Goal: Task Accomplishment & Management: Manage account settings

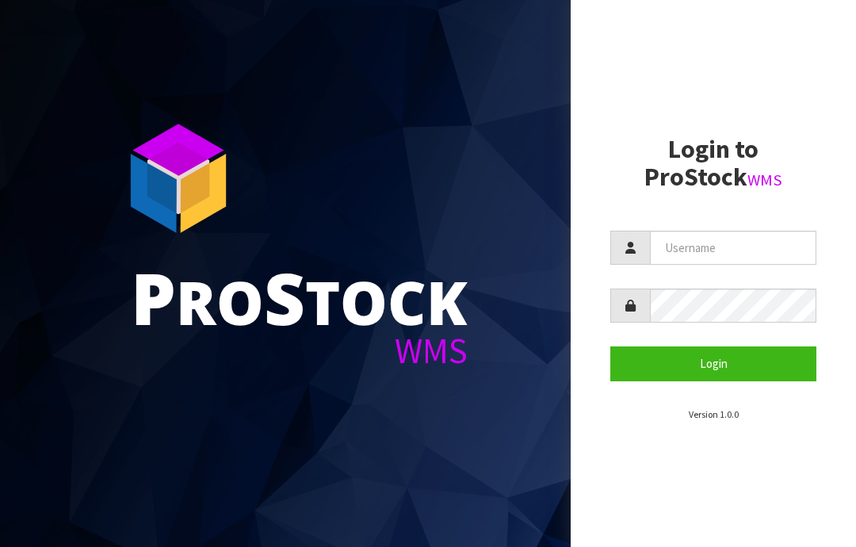
click at [694, 250] on input "text" at bounding box center [733, 248] width 166 height 34
type input "JGBIMPORTS"
click at [723, 366] on button "Login" at bounding box center [713, 363] width 206 height 34
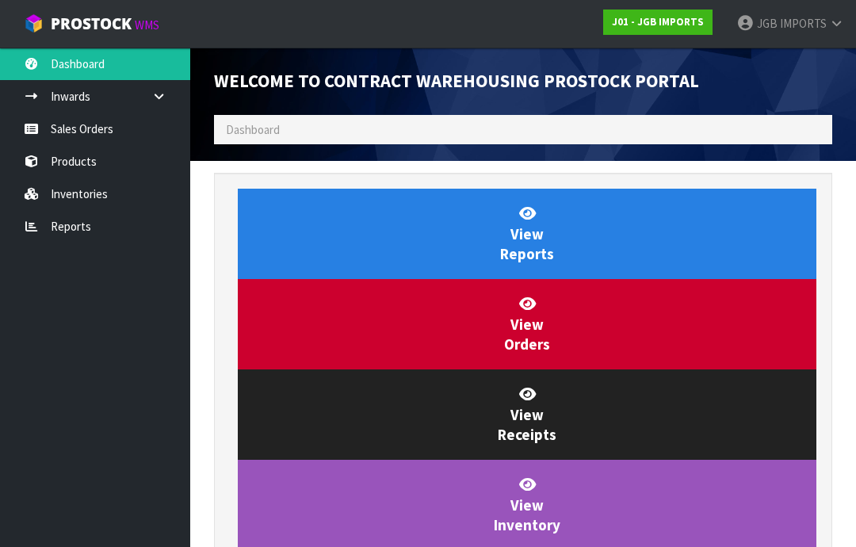
scroll to position [934, 642]
click at [67, 131] on link "Sales Orders" at bounding box center [95, 129] width 190 height 32
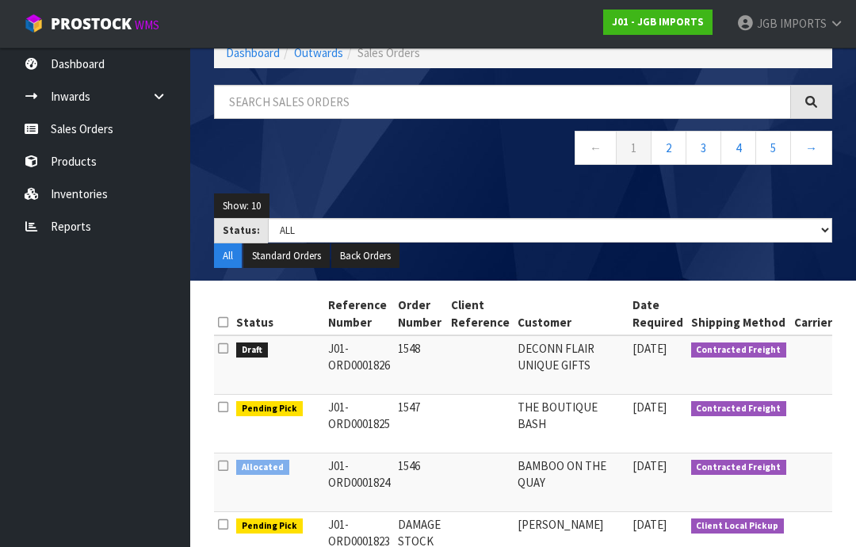
scroll to position [78, 0]
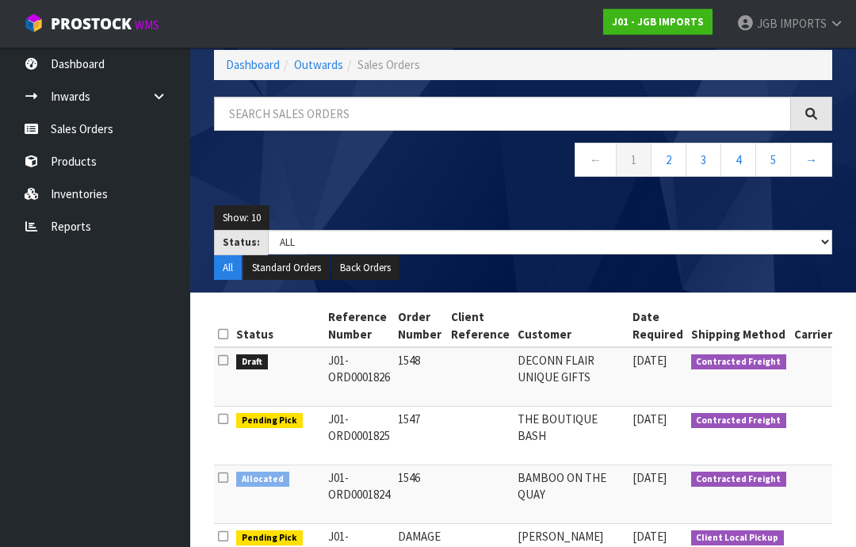
click at [787, 22] on span "IMPORTS" at bounding box center [803, 23] width 47 height 15
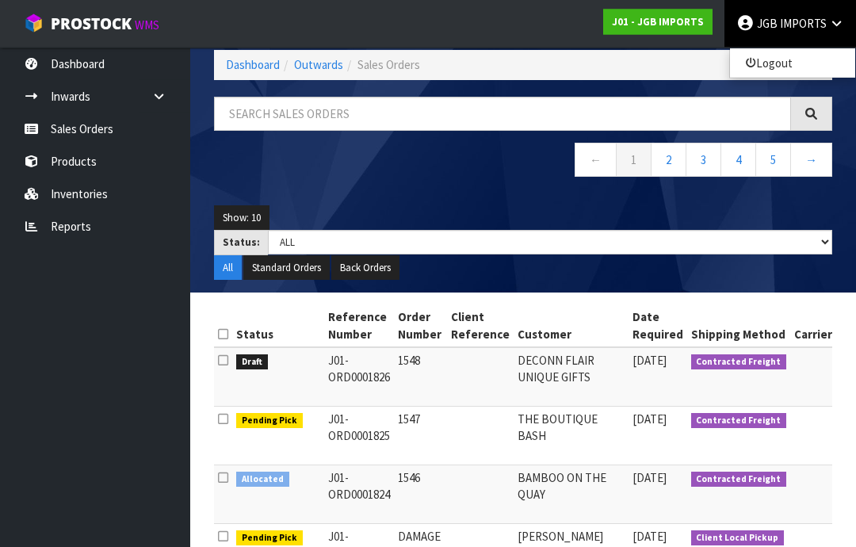
scroll to position [79, 0]
click at [785, 67] on link "Logout" at bounding box center [792, 62] width 125 height 21
